Goal: Task Accomplishment & Management: Use online tool/utility

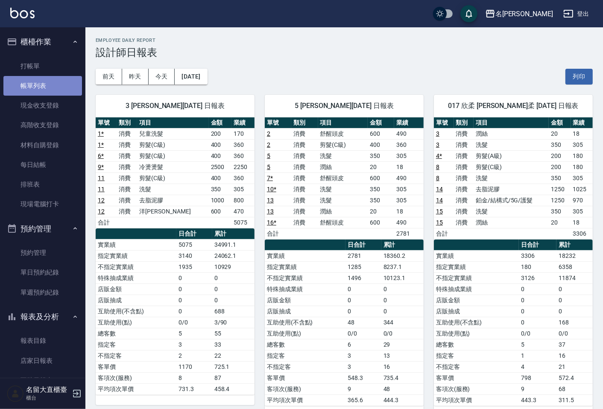
click at [51, 85] on link "帳單列表" at bounding box center [42, 86] width 79 height 20
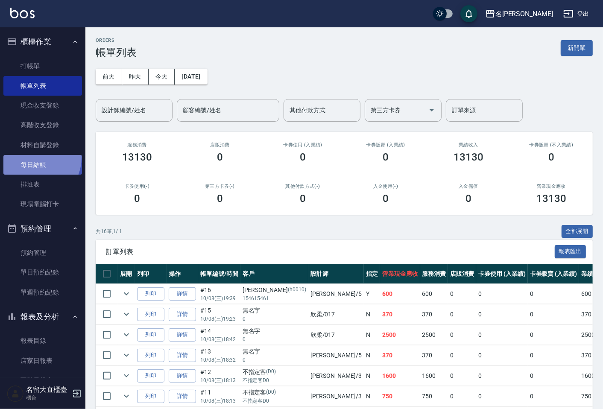
click at [31, 157] on link "每日結帳" at bounding box center [42, 165] width 79 height 20
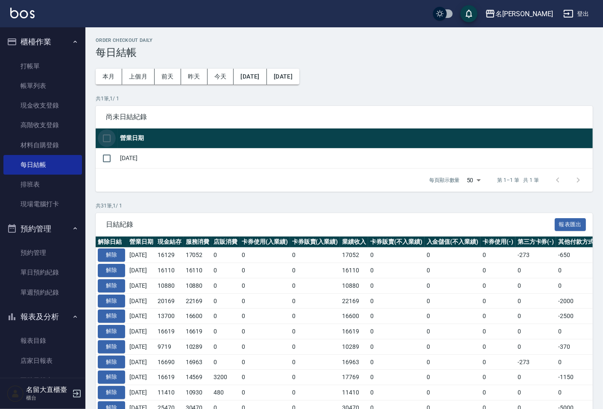
click at [102, 138] on input "checkbox" at bounding box center [107, 138] width 18 height 18
checkbox input "true"
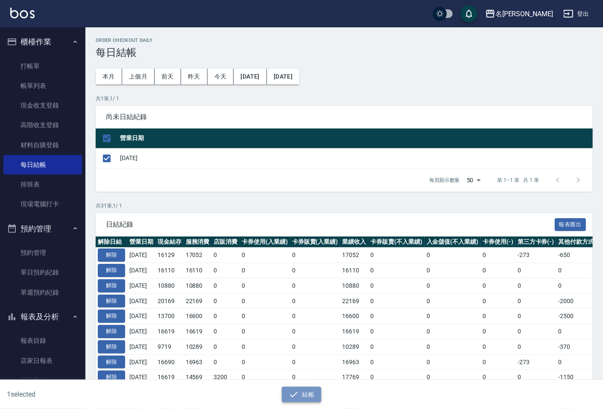
click at [311, 397] on button "結帳" at bounding box center [302, 395] width 40 height 16
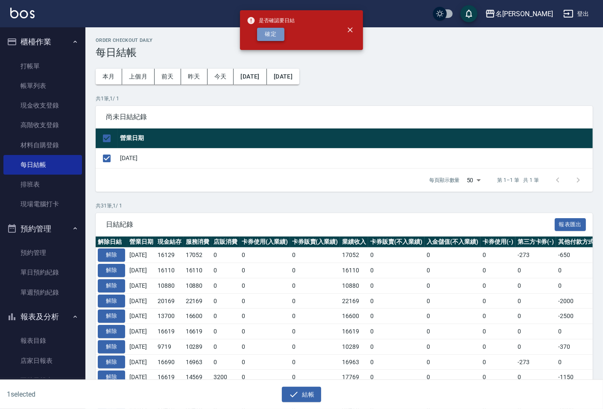
click at [266, 32] on button "確定" at bounding box center [270, 34] width 27 height 13
checkbox input "false"
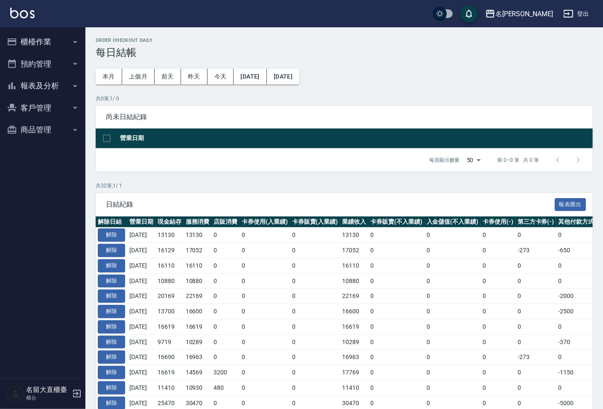
click at [24, 88] on button "報表及分析" at bounding box center [42, 86] width 79 height 22
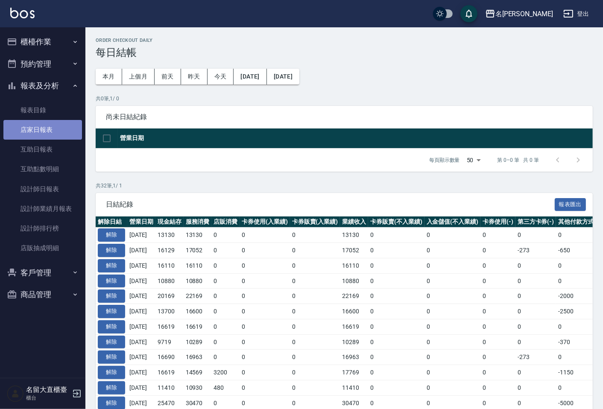
click at [46, 128] on link "店家日報表" at bounding box center [42, 130] width 79 height 20
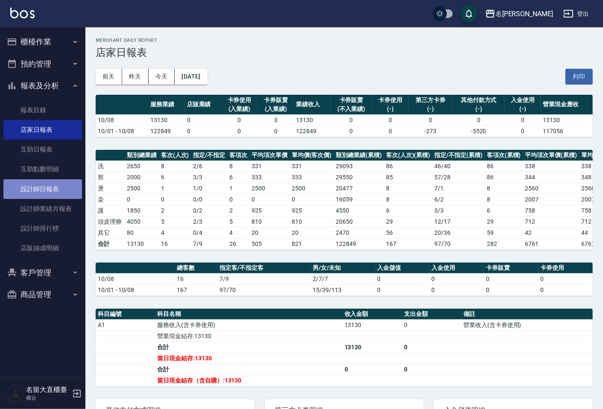
click at [56, 194] on link "設計師日報表" at bounding box center [42, 189] width 79 height 20
